Goal: Navigation & Orientation: Find specific page/section

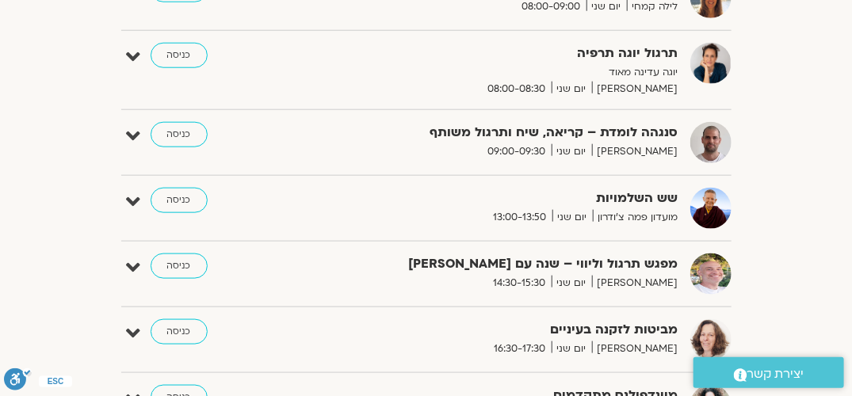
scroll to position [518, 0]
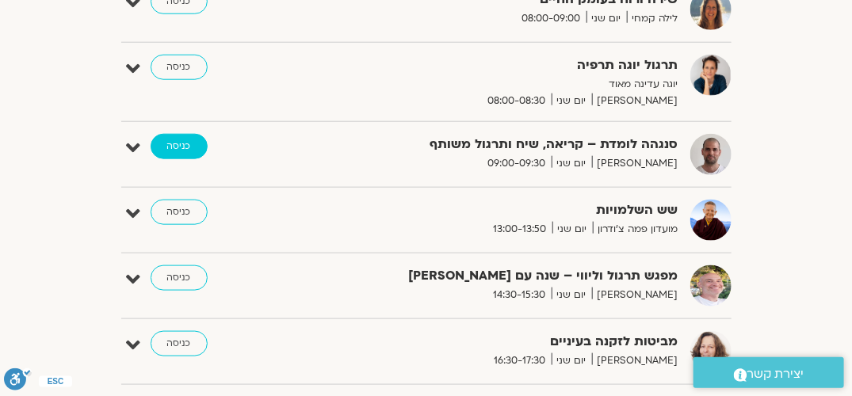
click at [185, 140] on link "כניסה" at bounding box center [179, 146] width 57 height 25
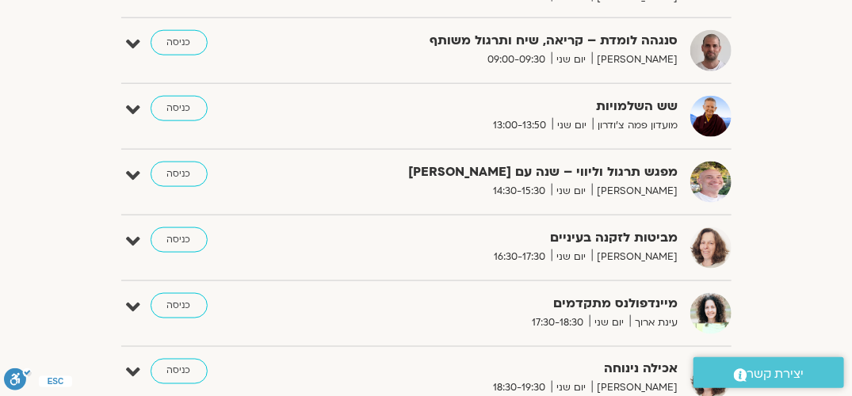
scroll to position [634, 0]
